Goal: Task Accomplishment & Management: Manage account settings

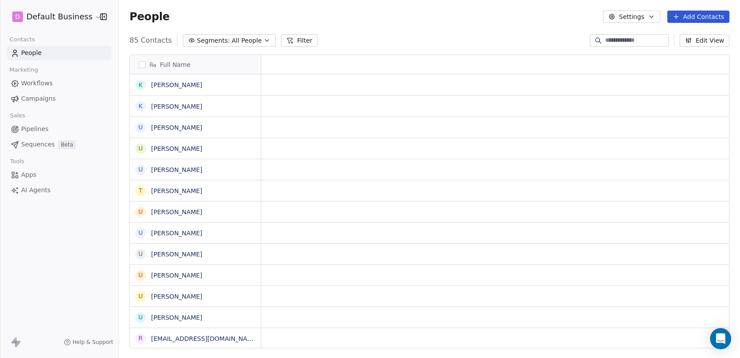
scroll to position [315, 621]
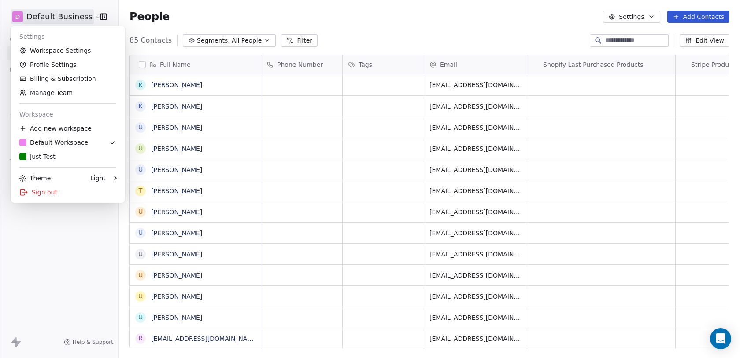
click at [70, 15] on html "D Default Business Contacts People Marketing Workflows Campaigns Sales Pipeline…" at bounding box center [370, 179] width 740 height 358
click at [254, 16] on html "D Default Business Contacts People Marketing Workflows Campaigns Sales Pipeline…" at bounding box center [370, 179] width 740 height 358
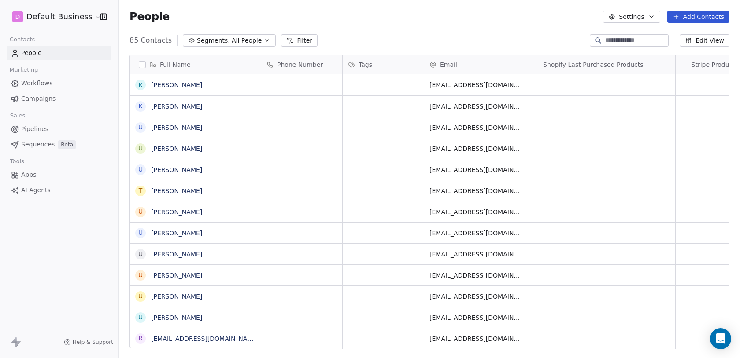
click at [71, 14] on html "D Default Business Contacts People Marketing Workflows Campaigns Sales Pipeline…" at bounding box center [370, 179] width 740 height 358
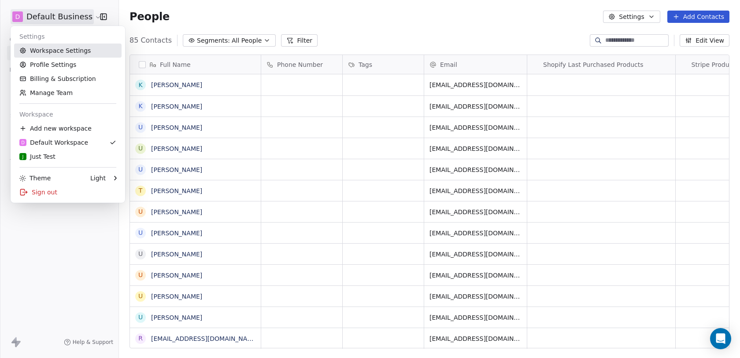
click at [65, 47] on link "Workspace Settings" at bounding box center [67, 51] width 107 height 14
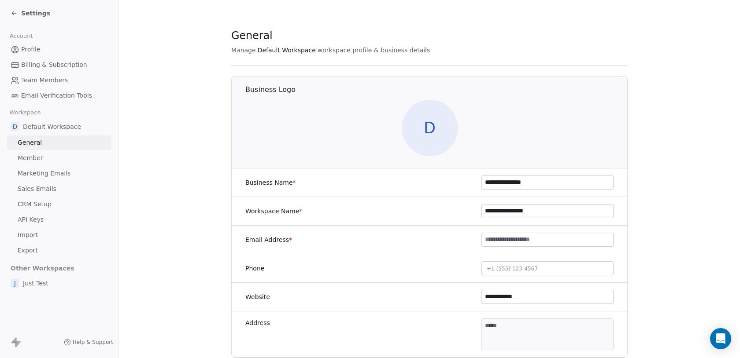
click at [49, 192] on span "Sales Emails" at bounding box center [37, 189] width 39 height 9
